Goal: Find specific page/section: Find specific page/section

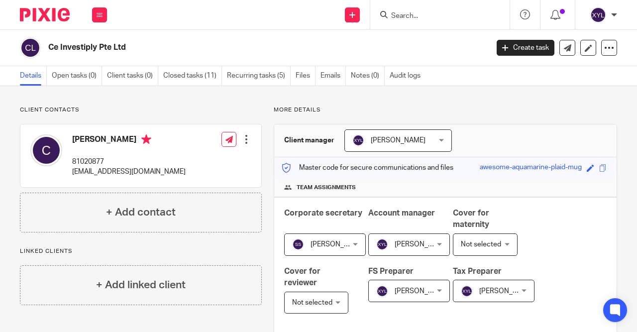
click at [413, 8] on div at bounding box center [439, 14] width 139 height 29
click at [413, 20] on input "Search" at bounding box center [435, 16] width 90 height 9
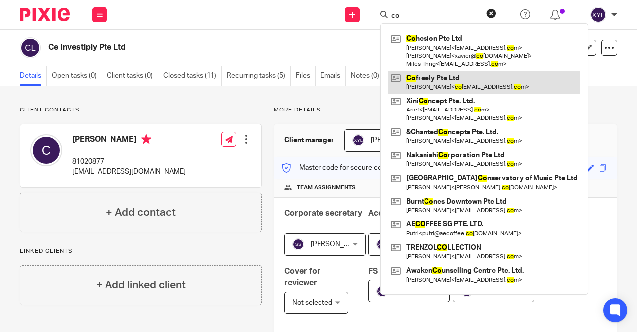
type input "co"
click at [433, 82] on link at bounding box center [484, 82] width 192 height 23
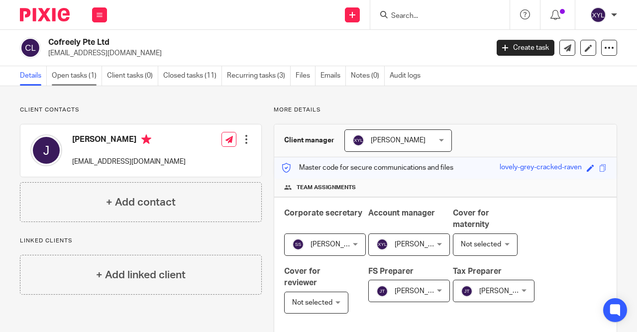
click at [91, 85] on link "Open tasks (1)" at bounding box center [77, 75] width 50 height 19
